Goal: Task Accomplishment & Management: Manage account settings

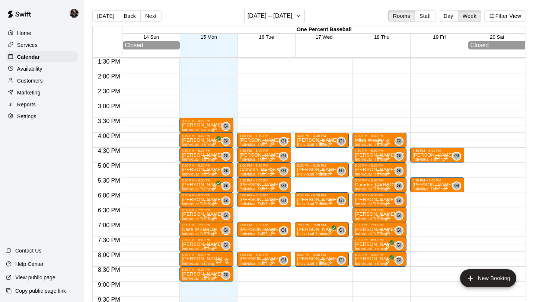
scroll to position [400, 0]
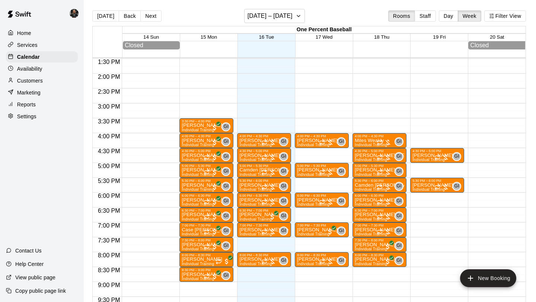
scroll to position [397, 0]
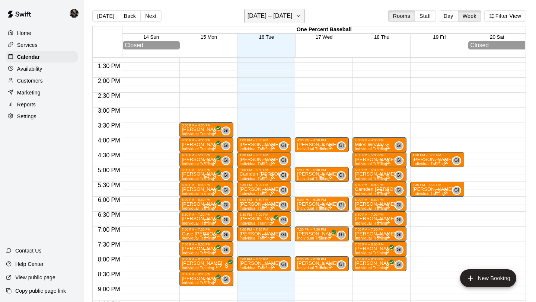
click at [282, 20] on h6 "[DATE] – [DATE]" at bounding box center [269, 16] width 45 height 10
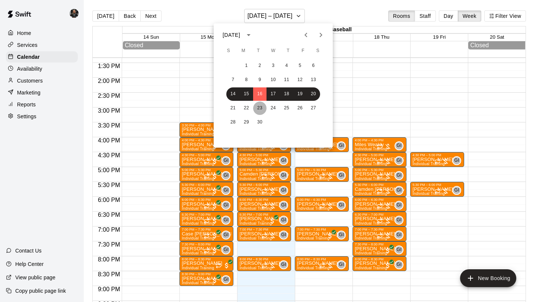
click at [260, 105] on button "23" at bounding box center [259, 108] width 13 height 13
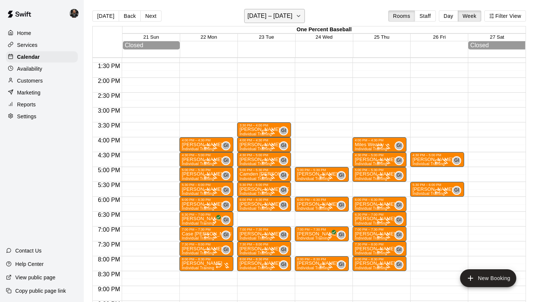
click at [272, 19] on h6 "[DATE] – [DATE]" at bounding box center [269, 16] width 45 height 10
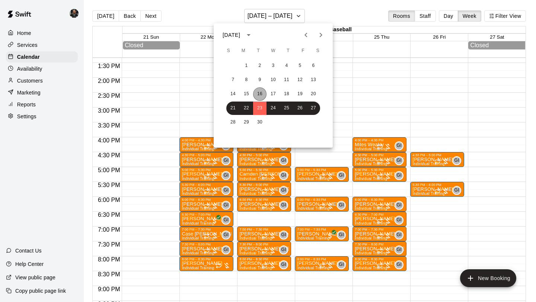
click at [260, 94] on button "16" at bounding box center [259, 93] width 13 height 13
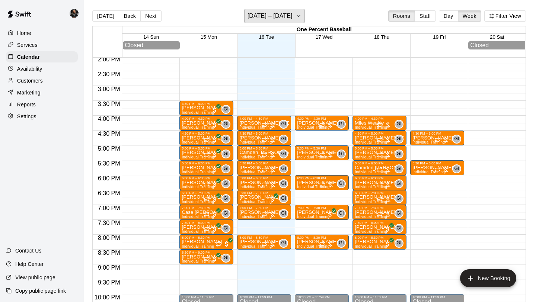
scroll to position [417, 0]
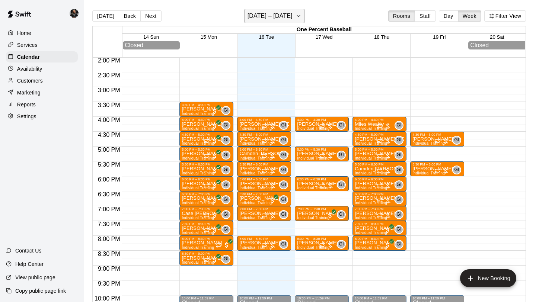
click at [257, 16] on h6 "[DATE] – [DATE]" at bounding box center [269, 16] width 45 height 10
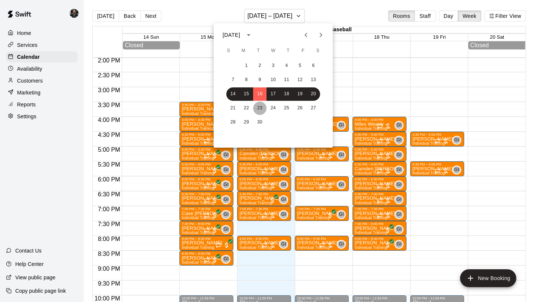
click at [262, 108] on button "23" at bounding box center [259, 108] width 13 height 13
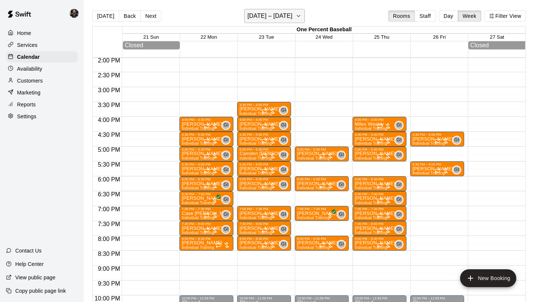
click at [268, 9] on button "[DATE] – [DATE]" at bounding box center [274, 16] width 61 height 14
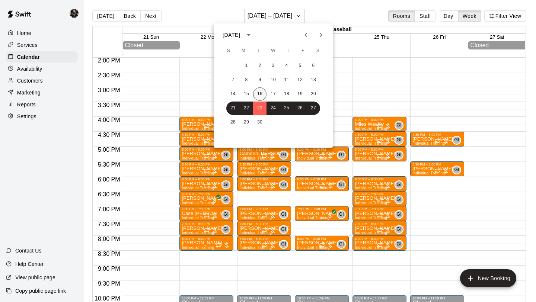
click at [261, 92] on button "16" at bounding box center [259, 93] width 13 height 13
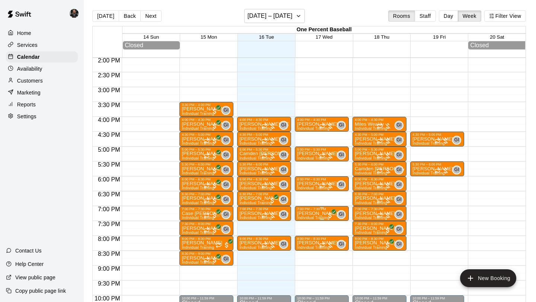
click at [306, 211] on div "7:00 PM – 7:30 PM" at bounding box center [321, 209] width 49 height 4
click at [305, 230] on img "edit" at bounding box center [305, 233] width 9 height 9
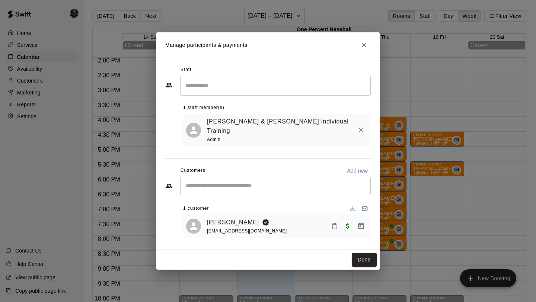
click at [220, 218] on link "[PERSON_NAME]" at bounding box center [233, 223] width 52 height 10
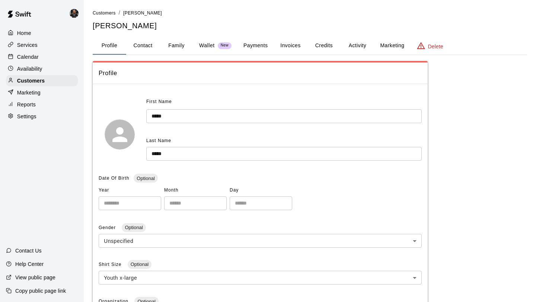
click at [144, 46] on button "Contact" at bounding box center [142, 46] width 33 height 18
select select "**"
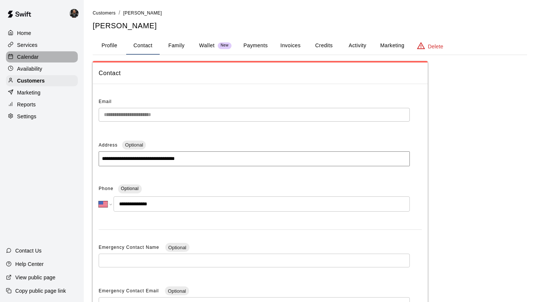
click at [28, 58] on p "Calendar" at bounding box center [28, 56] width 22 height 7
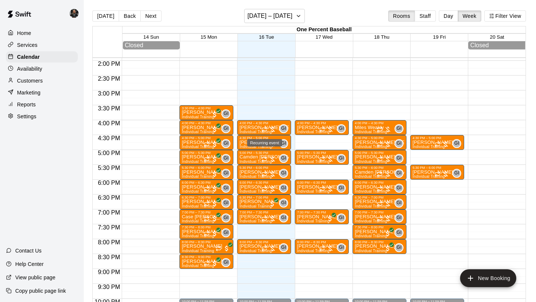
scroll to position [413, 0]
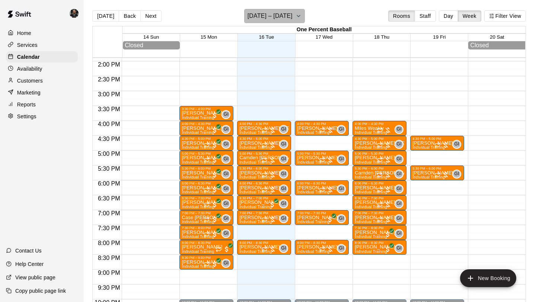
click at [273, 13] on h6 "[DATE] – [DATE]" at bounding box center [269, 16] width 45 height 10
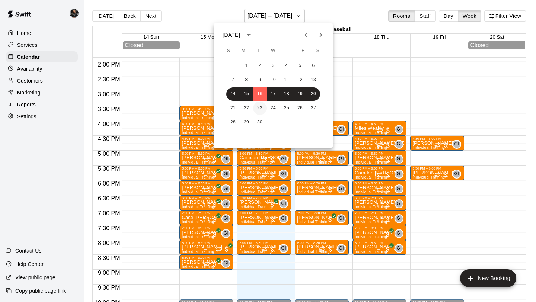
click at [257, 102] on button "23" at bounding box center [259, 108] width 13 height 13
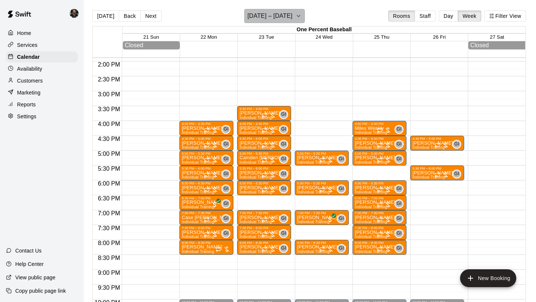
click at [256, 14] on h6 "[DATE] – [DATE]" at bounding box center [269, 16] width 45 height 10
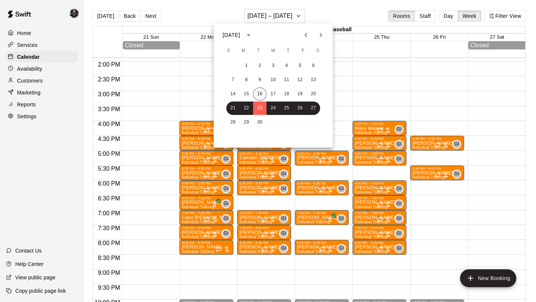
click at [256, 97] on button "16" at bounding box center [259, 93] width 13 height 13
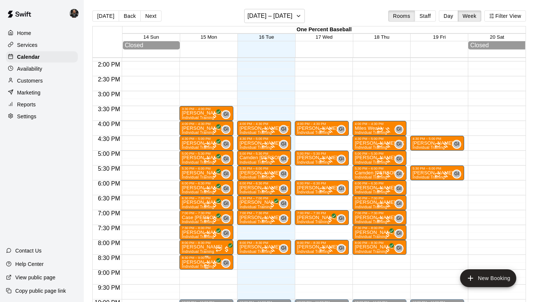
click at [248, 284] on div at bounding box center [268, 151] width 536 height 302
click at [35, 113] on p "Settings" at bounding box center [26, 116] width 19 height 7
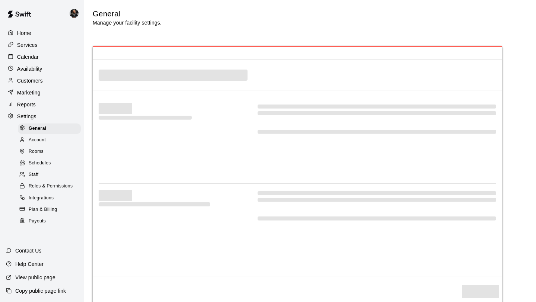
scroll to position [1396, 0]
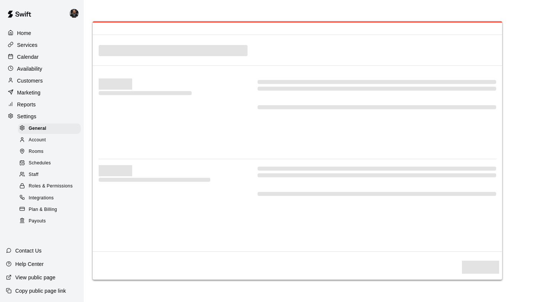
select select "**"
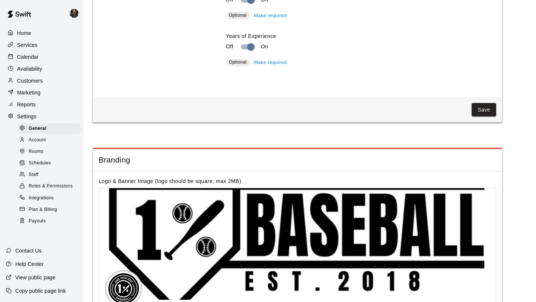
scroll to position [1478, 0]
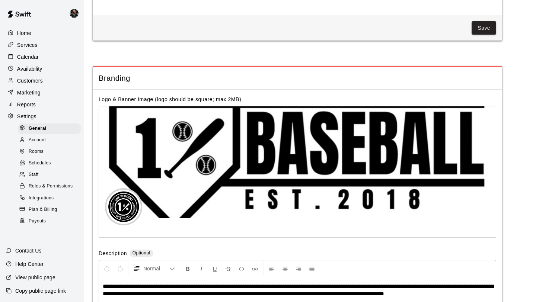
click at [39, 106] on div "Reports" at bounding box center [42, 104] width 72 height 11
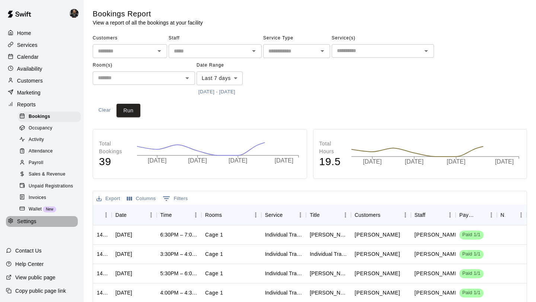
click at [25, 220] on p "Settings" at bounding box center [26, 221] width 19 height 7
select select "**"
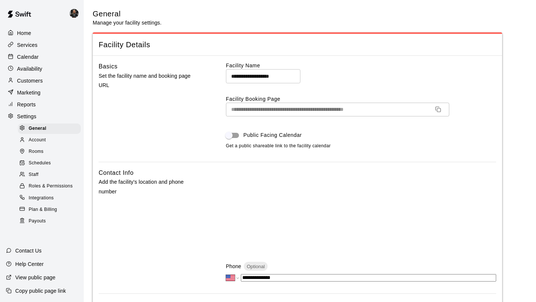
scroll to position [1478, 0]
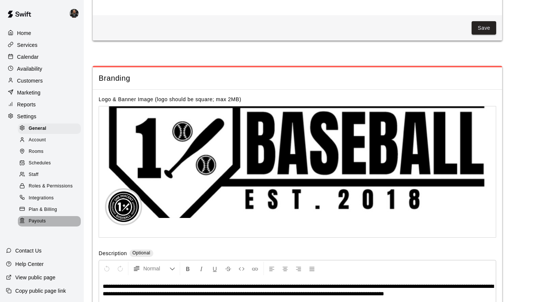
click at [35, 218] on span "Payouts" at bounding box center [37, 221] width 17 height 7
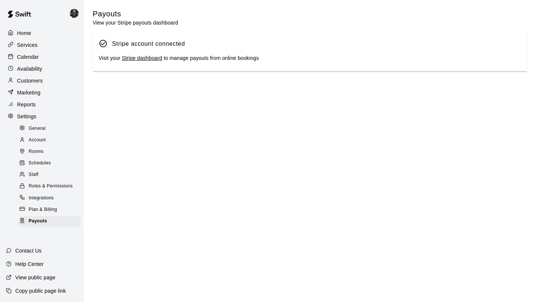
click at [160, 58] on link "Stripe dashboard" at bounding box center [142, 58] width 40 height 6
click at [29, 51] on div "Calendar" at bounding box center [42, 56] width 72 height 11
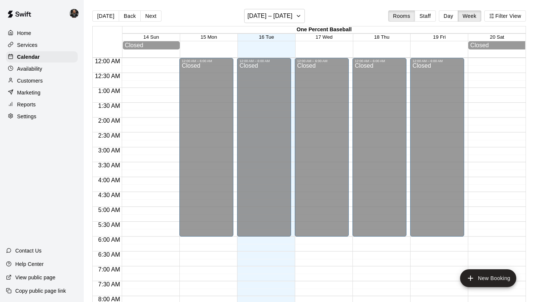
scroll to position [354, 0]
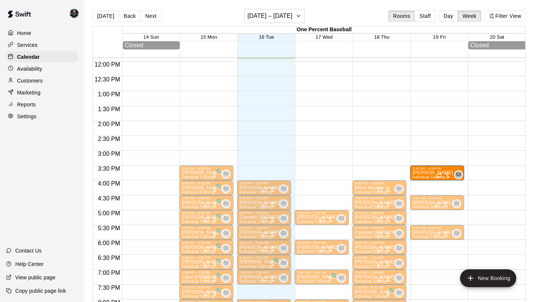
drag, startPoint x: 306, startPoint y: 188, endPoint x: 426, endPoint y: 177, distance: 120.3
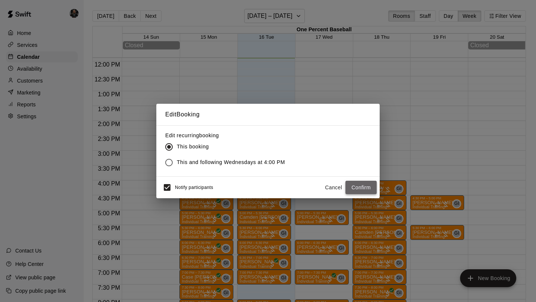
click at [360, 188] on button "Confirm" at bounding box center [360, 188] width 31 height 14
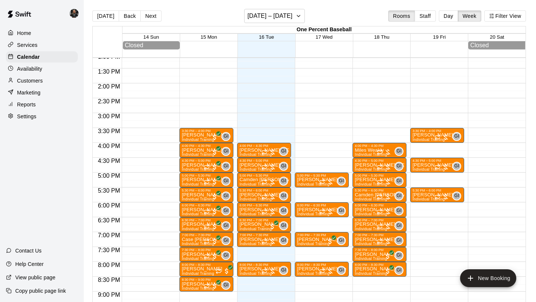
scroll to position [392, 0]
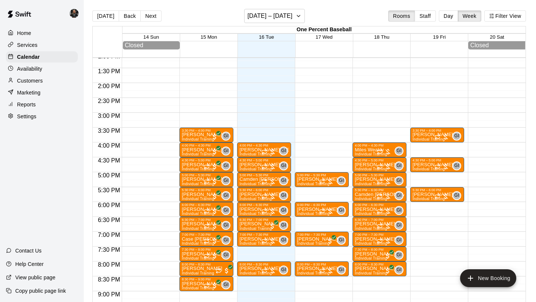
click at [26, 80] on p "Customers" at bounding box center [30, 80] width 26 height 7
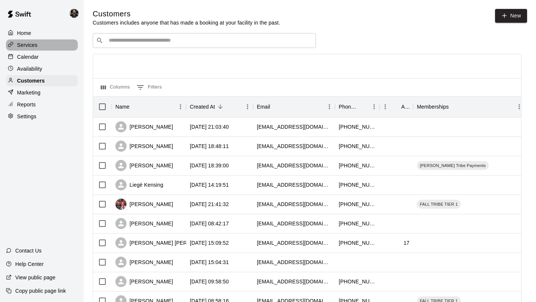
click at [42, 48] on div "Services" at bounding box center [42, 44] width 72 height 11
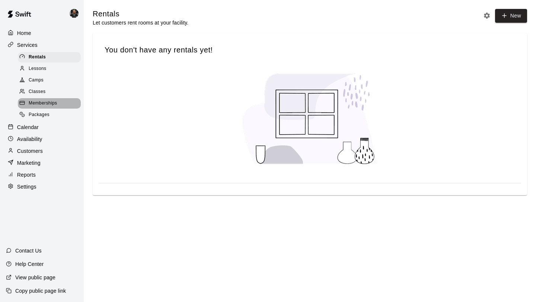
click at [41, 102] on span "Memberships" at bounding box center [43, 103] width 28 height 7
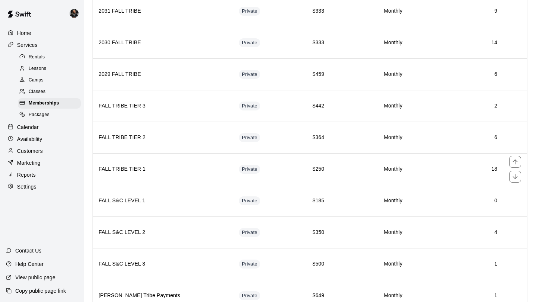
scroll to position [296, 0]
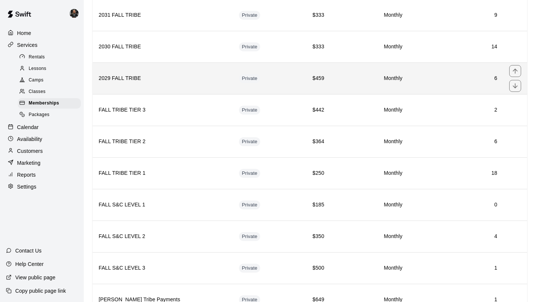
click at [283, 66] on td "$459" at bounding box center [306, 78] width 47 height 32
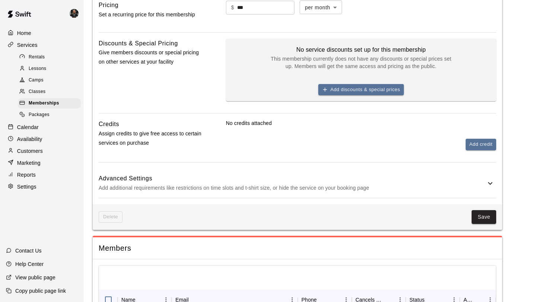
scroll to position [259, 0]
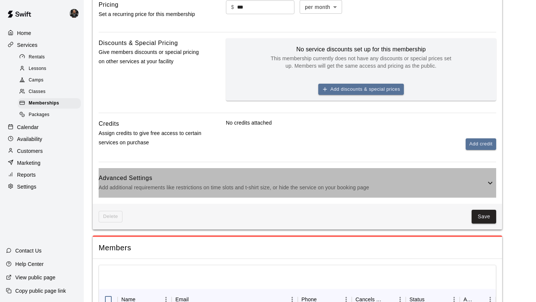
click at [375, 178] on h6 "Advanced Settings" at bounding box center [292, 178] width 387 height 10
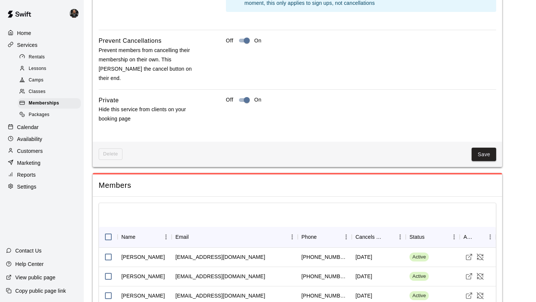
scroll to position [798, 0]
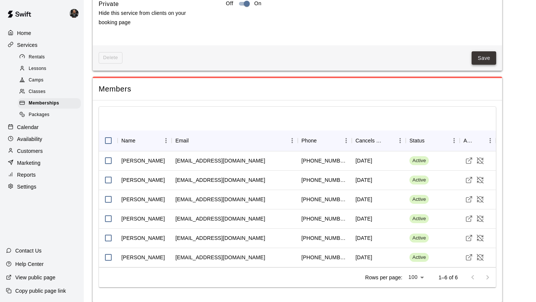
click at [484, 51] on button "Save" at bounding box center [483, 58] width 25 height 14
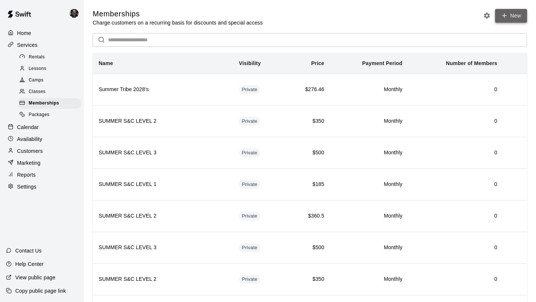
click at [507, 16] on icon at bounding box center [504, 15] width 7 height 7
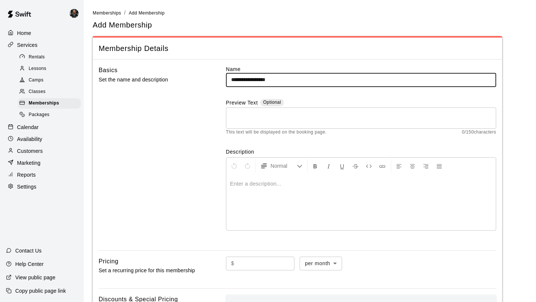
type input "**********"
click at [318, 123] on textarea at bounding box center [361, 117] width 260 height 15
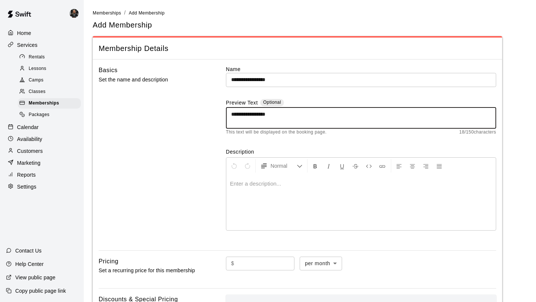
type textarea "**********"
click at [277, 195] on div at bounding box center [360, 202] width 269 height 56
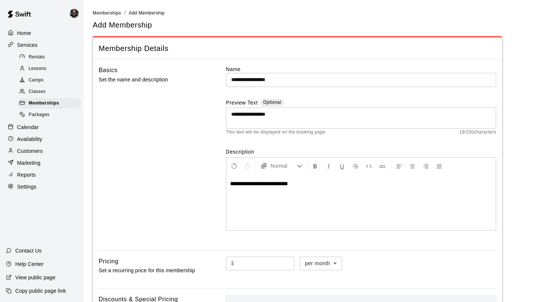
click at [283, 185] on span "**********" at bounding box center [259, 184] width 58 height 6
click at [307, 183] on p "**********" at bounding box center [361, 183] width 262 height 7
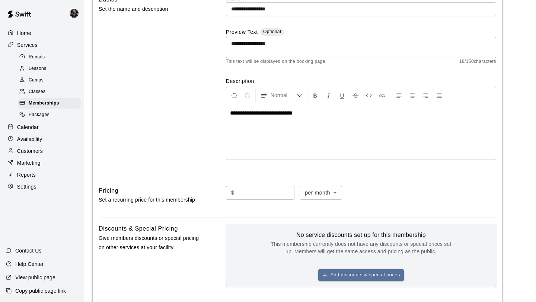
scroll to position [76, 0]
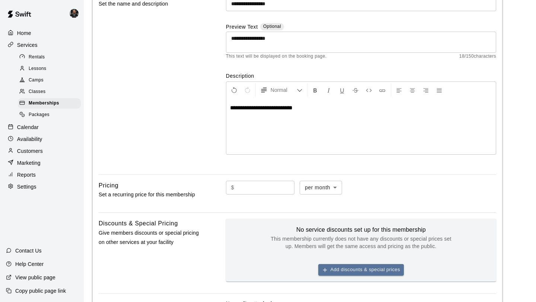
click at [243, 187] on input "text" at bounding box center [265, 188] width 57 height 14
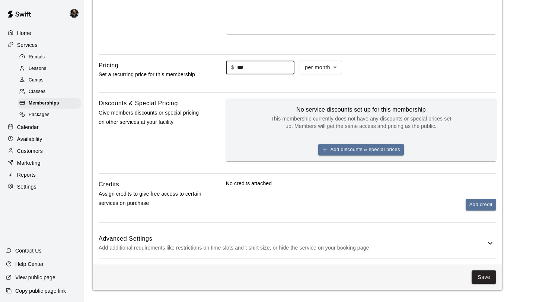
scroll to position [199, 0]
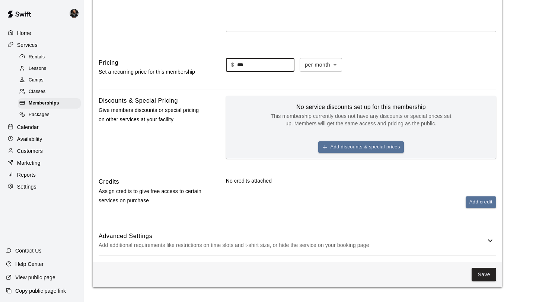
type input "***"
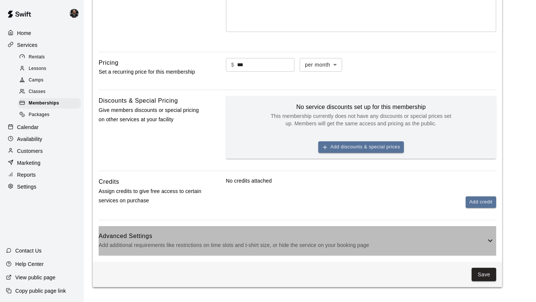
click at [461, 240] on h6 "Advanced Settings" at bounding box center [292, 236] width 387 height 10
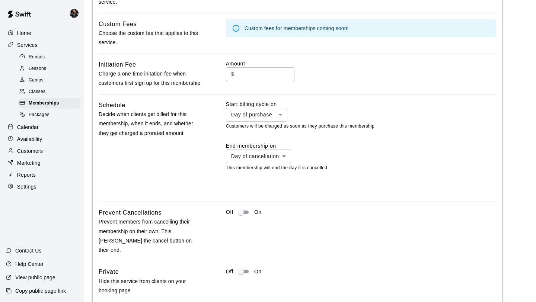
scroll to position [490, 0]
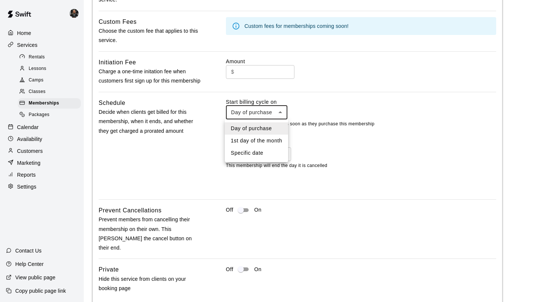
click at [337, 138] on div at bounding box center [268, 151] width 536 height 302
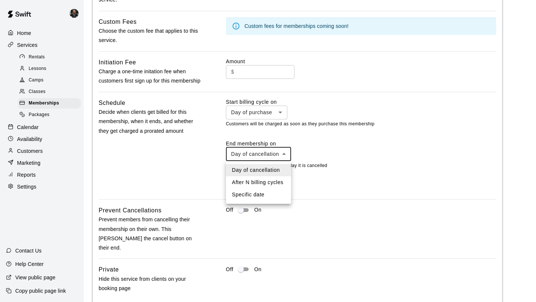
click at [244, 180] on li "After N billing cycles" at bounding box center [258, 182] width 65 height 12
type input "*********"
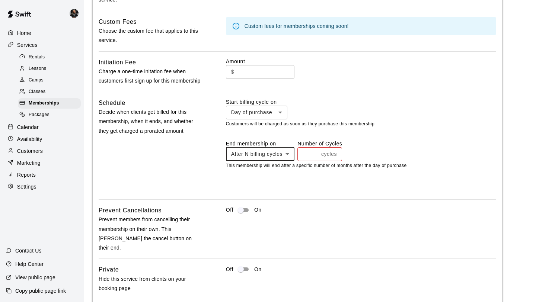
click at [316, 154] on input "*" at bounding box center [307, 154] width 21 height 14
type input "*"
click at [316, 154] on input "*" at bounding box center [307, 154] width 21 height 14
click at [307, 222] on div "Off On" at bounding box center [361, 229] width 270 height 47
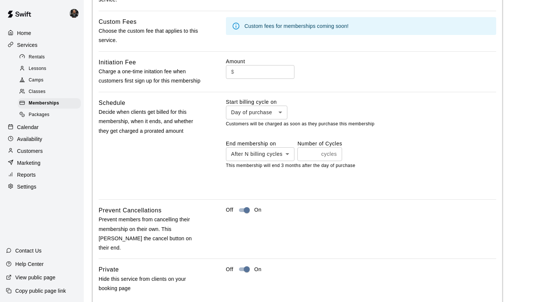
scroll to position [530, 0]
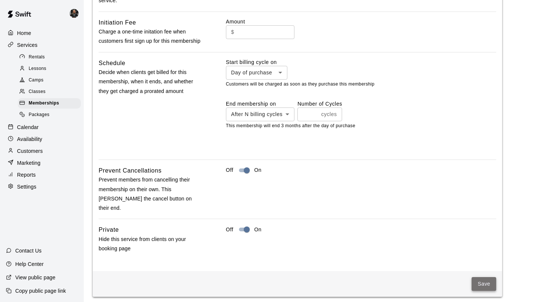
click at [487, 277] on button "Save" at bounding box center [483, 284] width 25 height 14
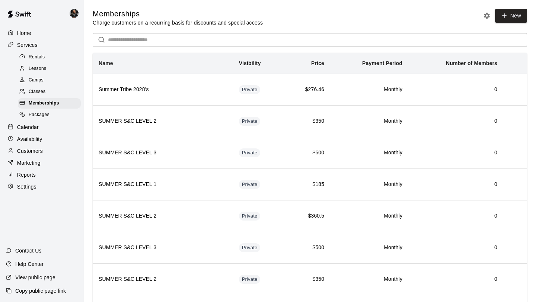
click at [41, 150] on p "Customers" at bounding box center [30, 150] width 26 height 7
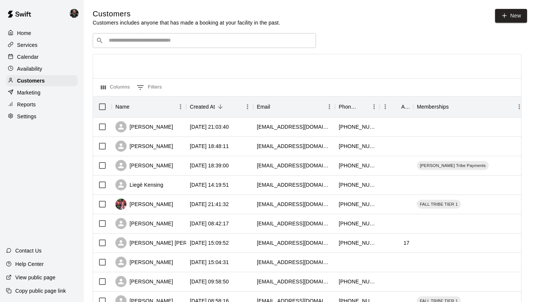
click at [116, 47] on div "​ ​" at bounding box center [204, 40] width 223 height 15
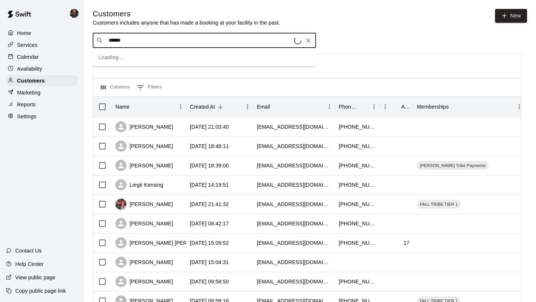
type input "*******"
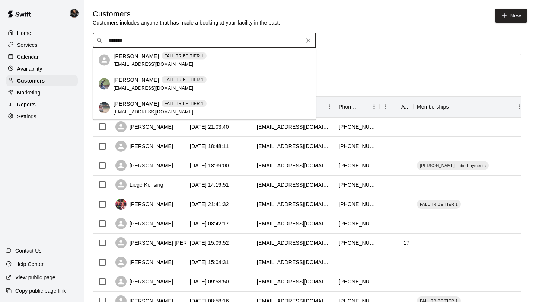
click at [126, 60] on div "[PERSON_NAME] FALL TRIBE TIER 1 [EMAIL_ADDRESS][DOMAIN_NAME]" at bounding box center [159, 60] width 93 height 16
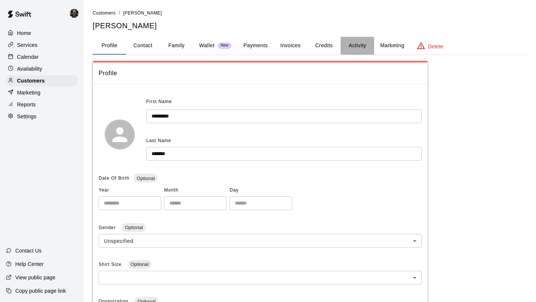
click at [354, 45] on button "Activity" at bounding box center [356, 46] width 33 height 18
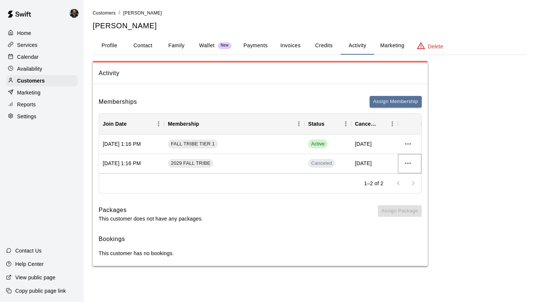
click at [406, 163] on icon "more actions" at bounding box center [408, 163] width 6 height 1
click at [379, 103] on div at bounding box center [268, 151] width 536 height 302
click at [379, 103] on button "Assign Membership" at bounding box center [395, 102] width 52 height 12
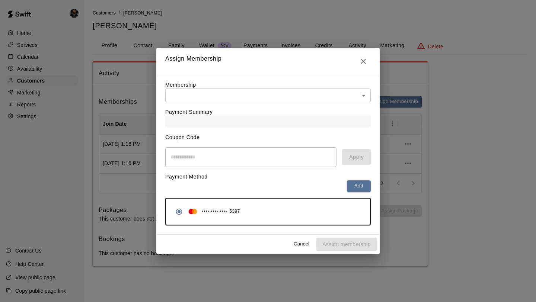
click at [309, 102] on div "Payment Summary" at bounding box center [267, 114] width 205 height 25
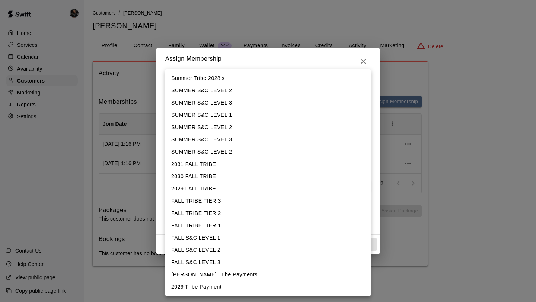
click at [309, 97] on body "Home Services Calendar Availability Customers Marketing Reports Settings Contac…" at bounding box center [268, 140] width 536 height 281
click at [233, 284] on li "2029 Tribe Payment" at bounding box center [267, 287] width 205 height 12
type input "**********"
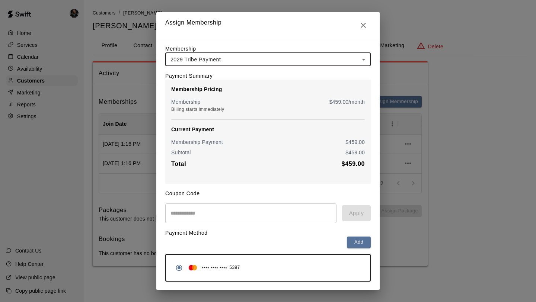
scroll to position [21, 0]
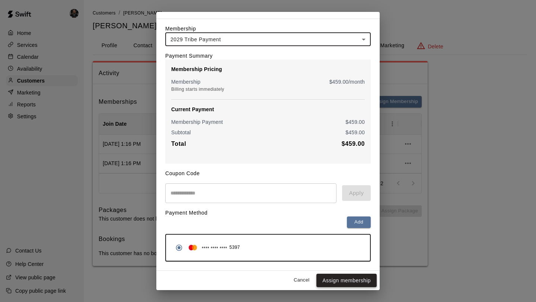
click at [356, 278] on button "Assign membership" at bounding box center [346, 281] width 60 height 14
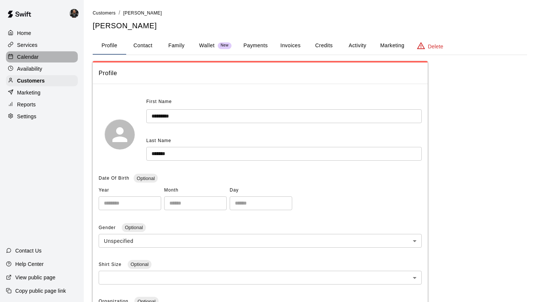
click at [32, 57] on p "Calendar" at bounding box center [28, 56] width 22 height 7
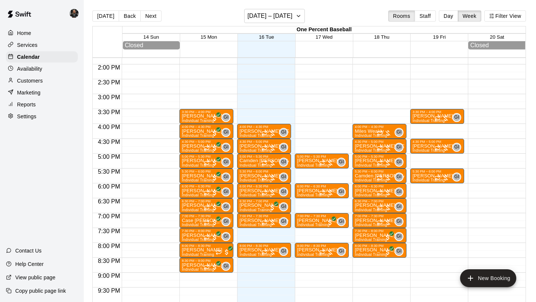
scroll to position [410, 0]
